Goal: Task Accomplishment & Management: Manage account settings

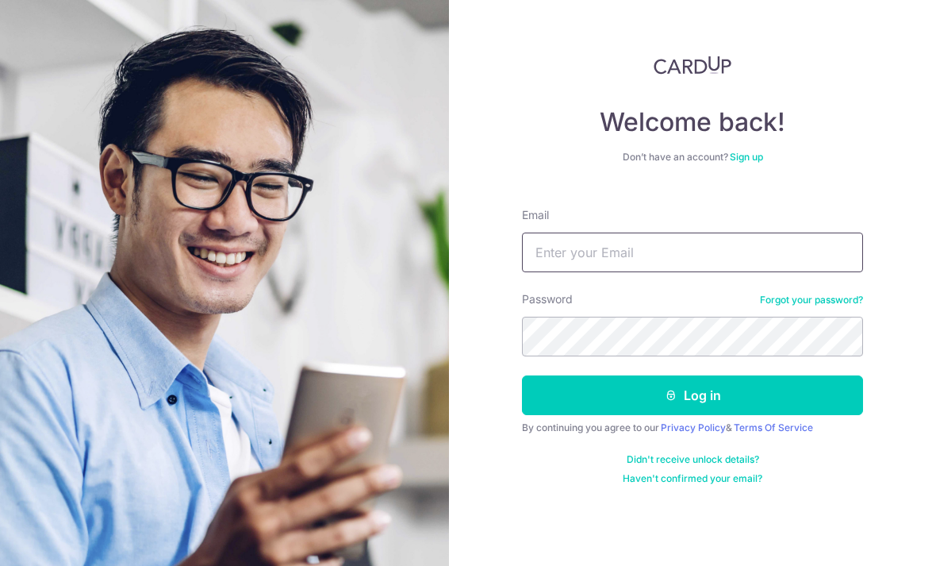
click at [700, 255] on input "Email" at bounding box center [692, 252] width 341 height 40
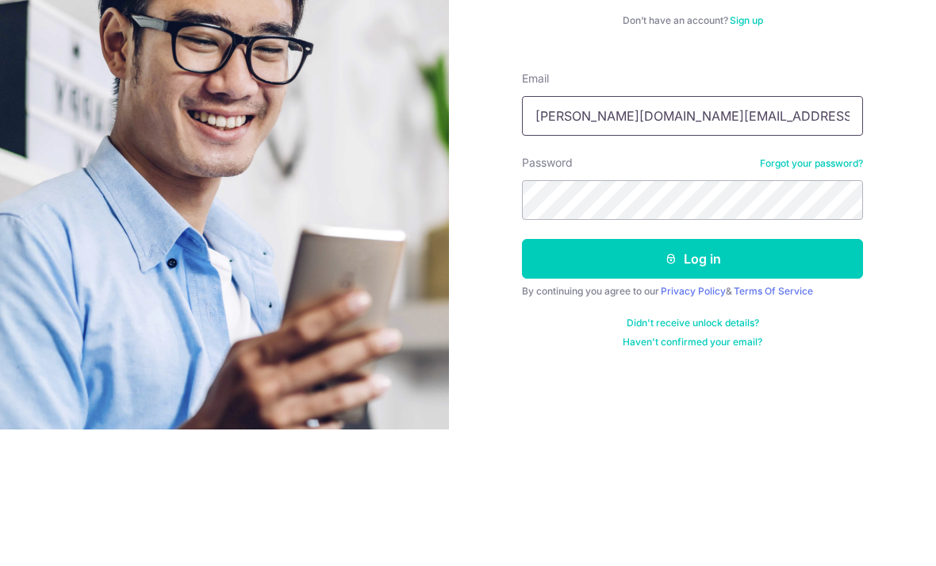
type input "Charles.chan.sg@gmail.com"
click at [690, 375] on button "Log in" at bounding box center [692, 395] width 341 height 40
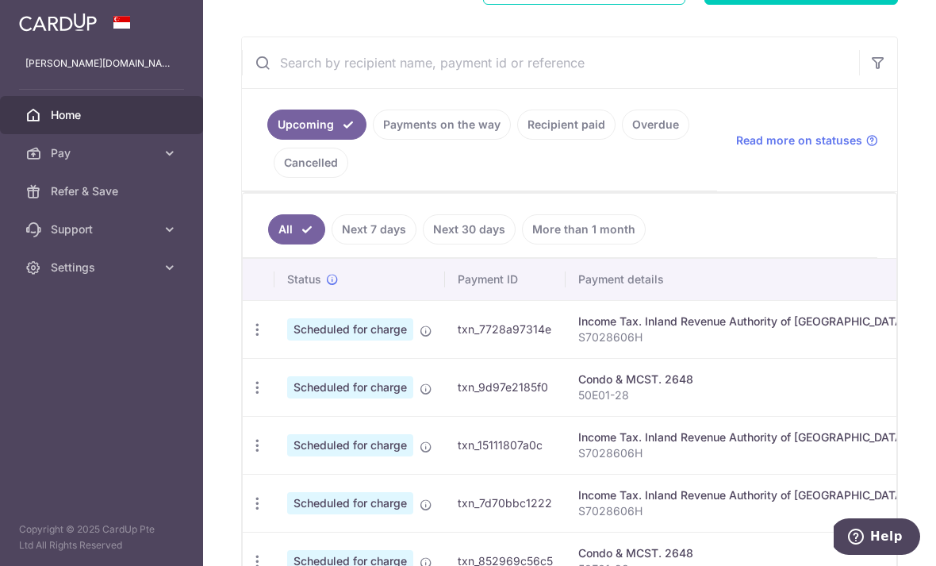
scroll to position [270, 0]
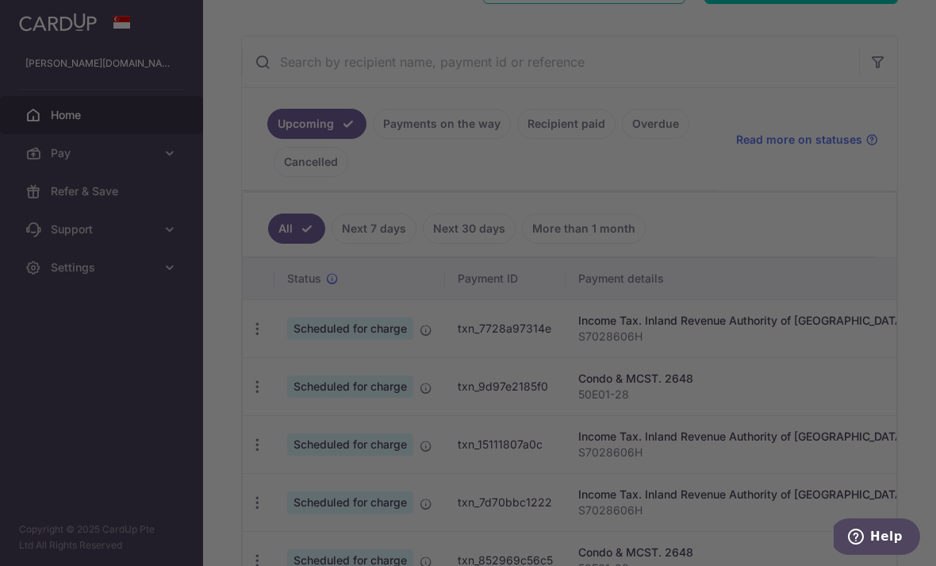
click at [636, 46] on div at bounding box center [472, 285] width 945 height 571
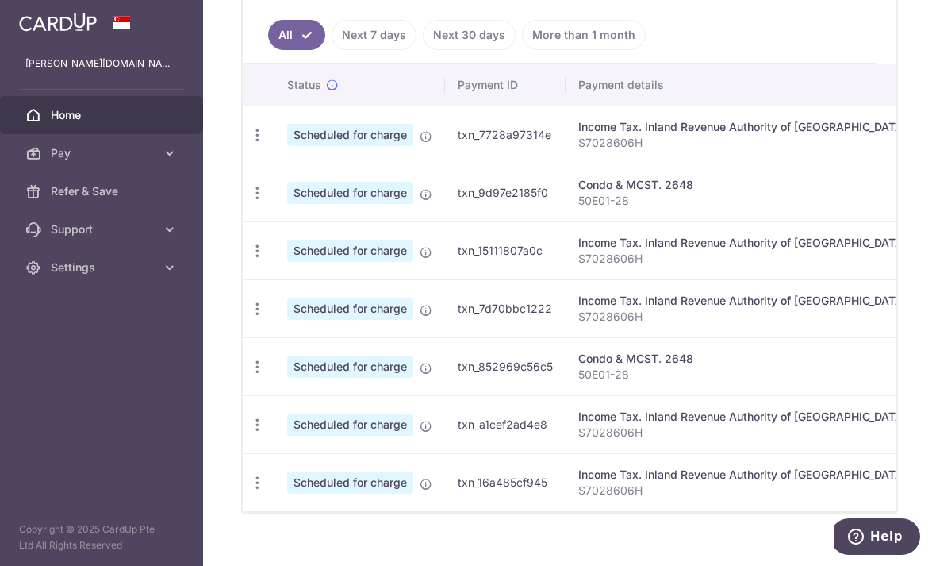
scroll to position [462, 0]
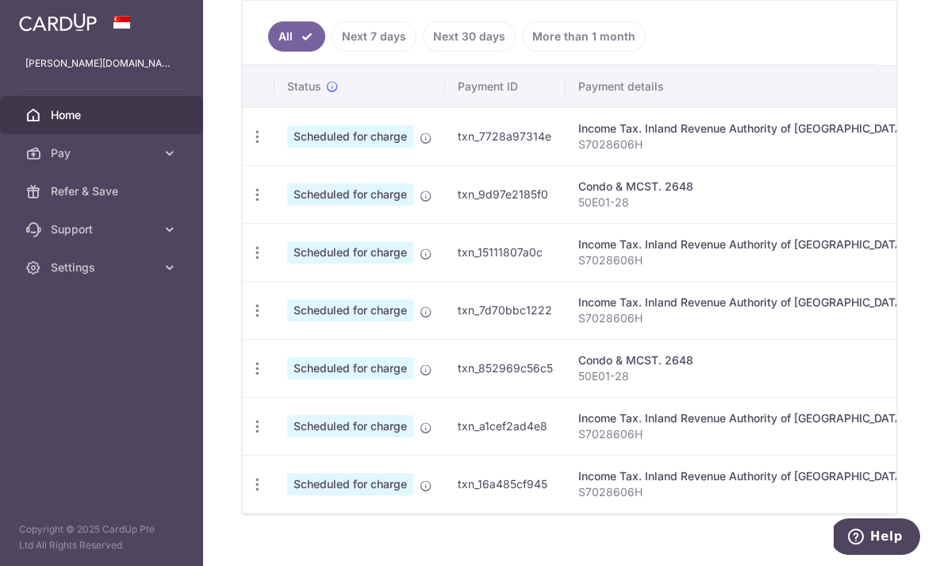
click at [578, 194] on div "Condo & MCST. 2648" at bounding box center [742, 186] width 328 height 16
click at [287, 205] on span "Scheduled for charge" at bounding box center [350, 194] width 126 height 22
click at [420, 202] on icon at bounding box center [426, 196] width 13 height 13
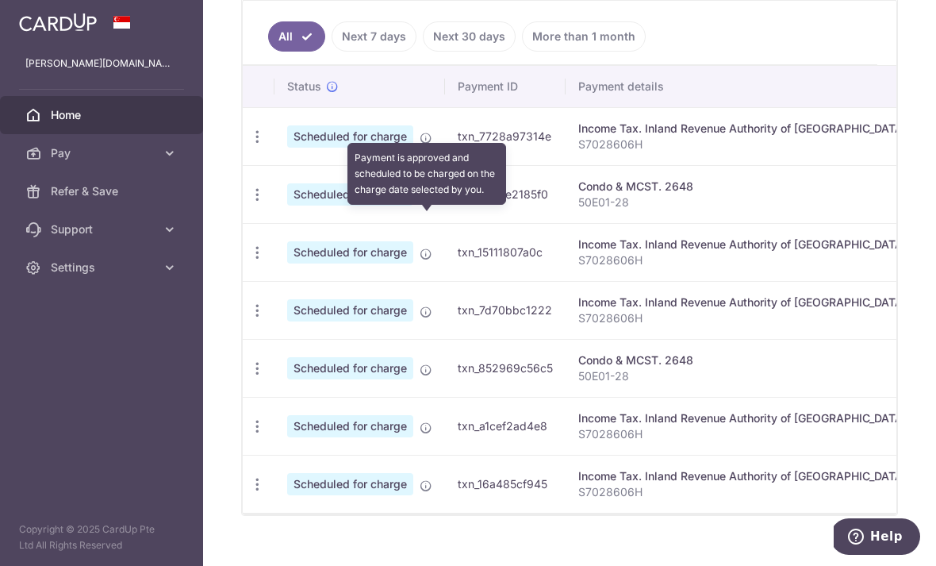
click at [578, 210] on p "50E01-28" at bounding box center [742, 202] width 328 height 16
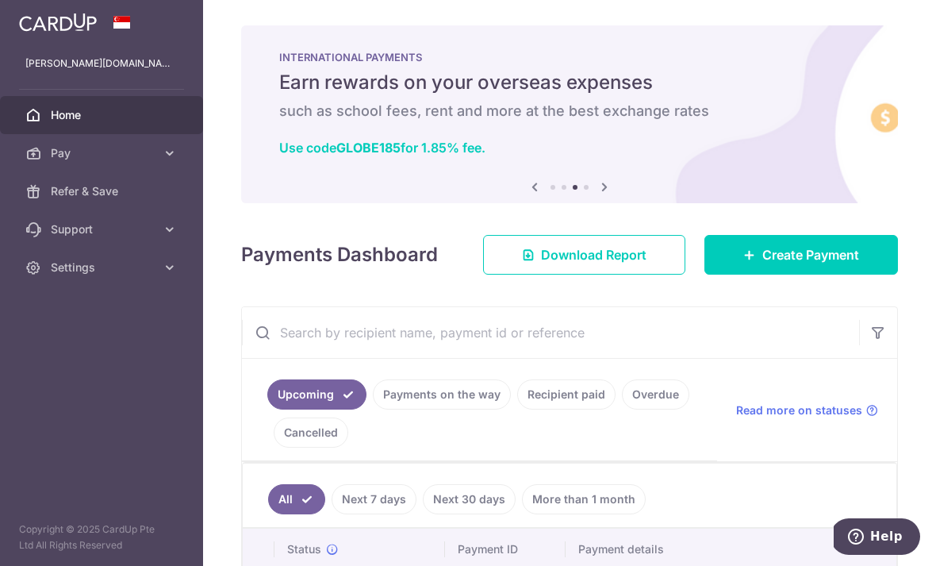
scroll to position [0, 0]
